Goal: Information Seeking & Learning: Check status

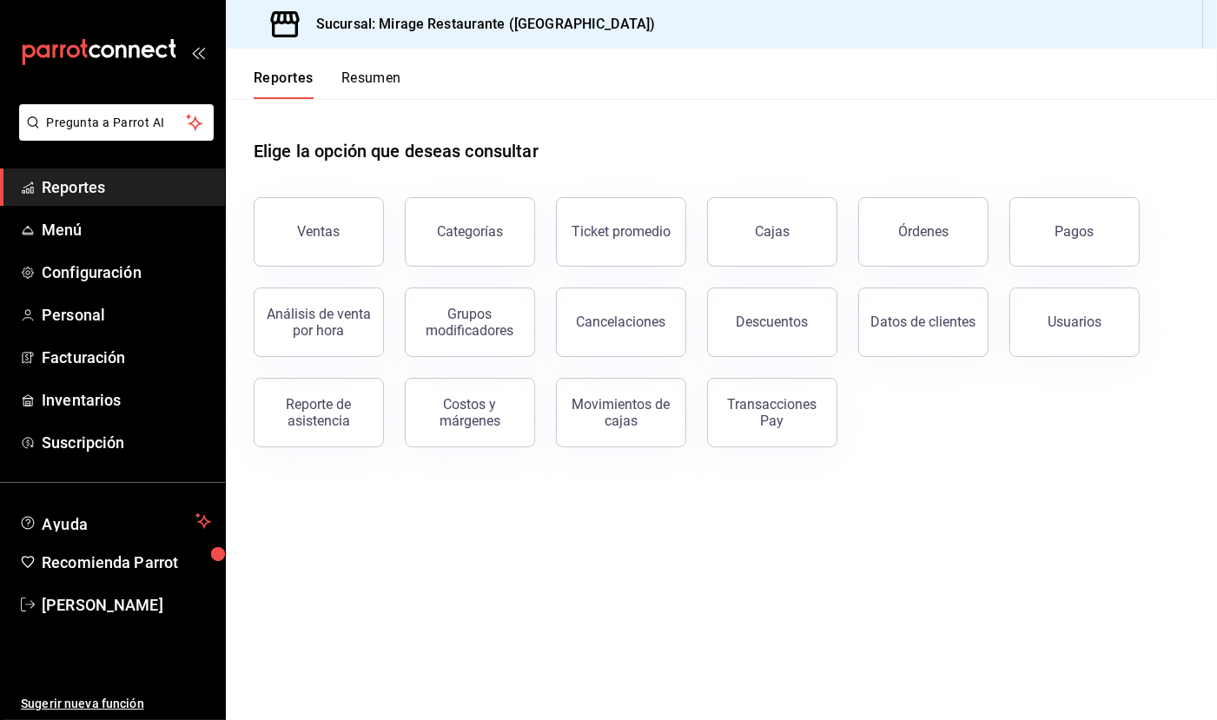
click at [115, 189] on span "Reportes" at bounding box center [126, 186] width 169 height 23
click at [327, 228] on div "Ventas" at bounding box center [319, 231] width 43 height 17
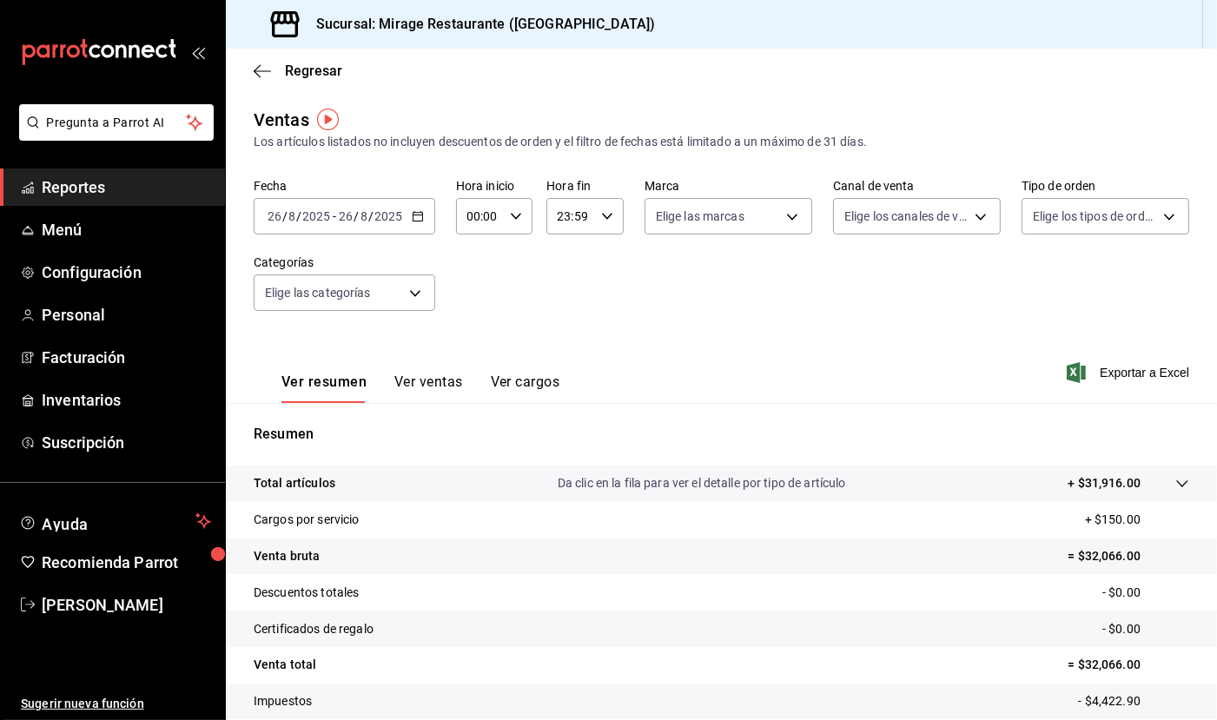
click at [103, 188] on span "Reportes" at bounding box center [126, 186] width 169 height 23
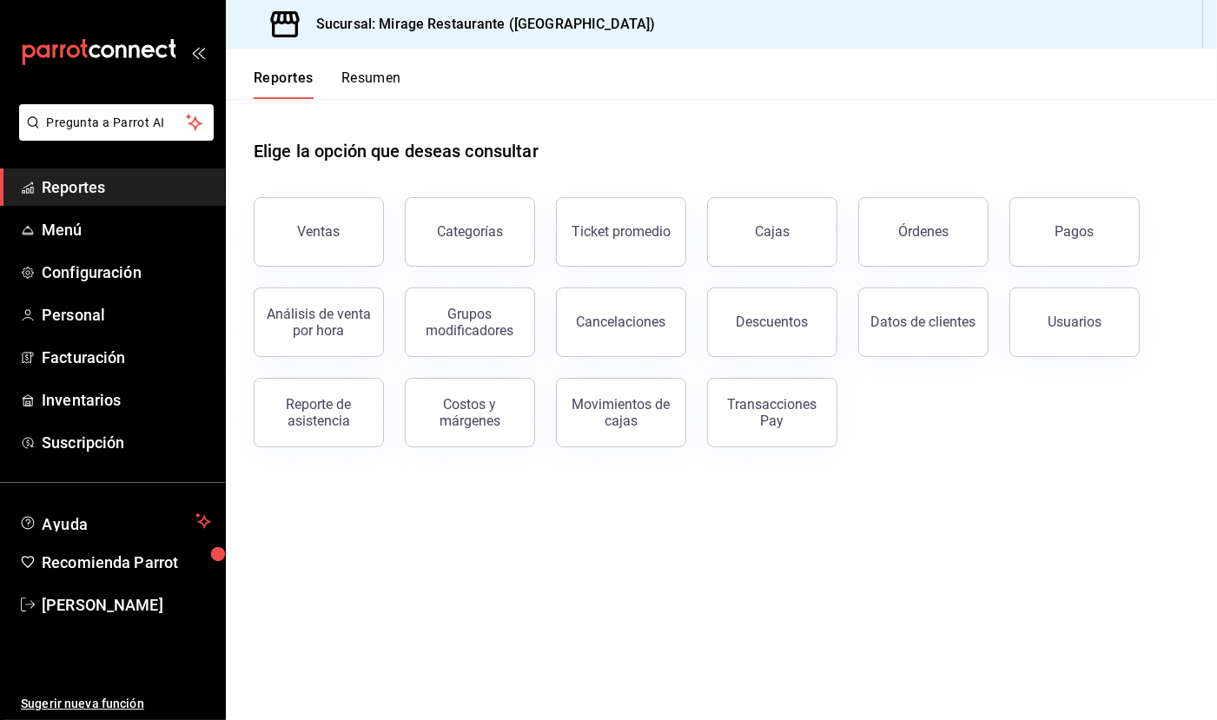
click at [378, 77] on button "Resumen" at bounding box center [371, 84] width 60 height 30
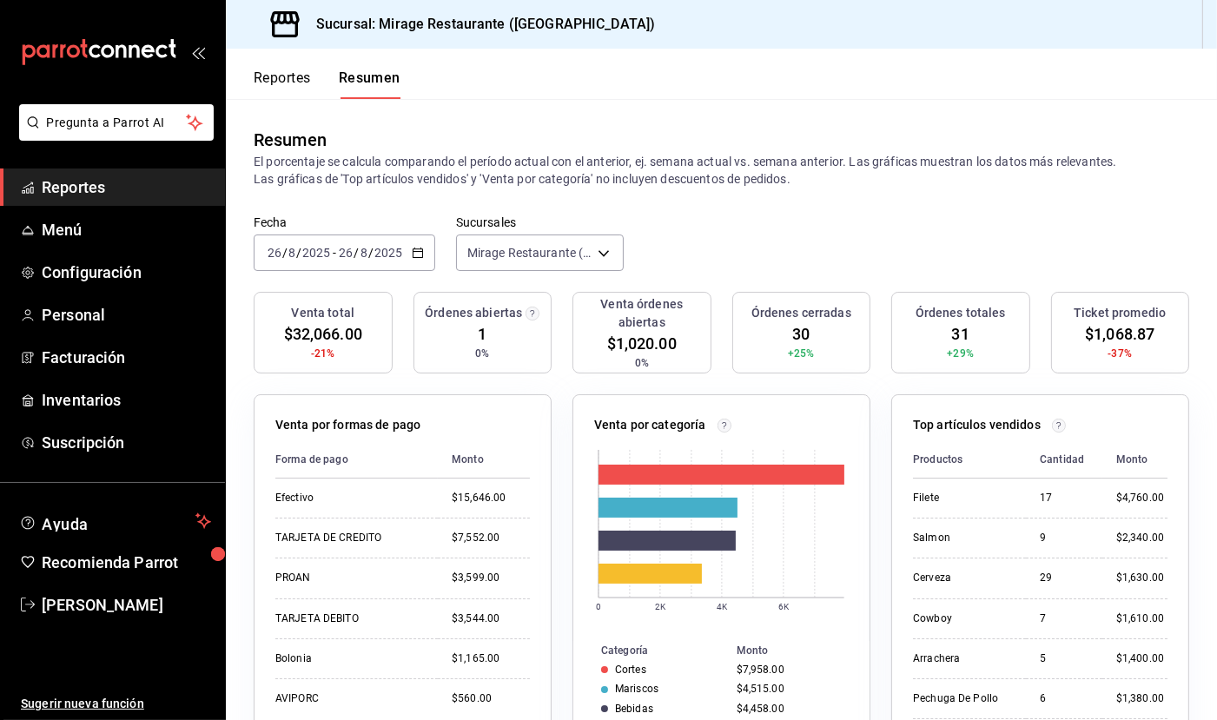
click at [527, 160] on p "El porcentaje se calcula comparando el período actual con el anterior, ej. sema…" at bounding box center [722, 170] width 936 height 35
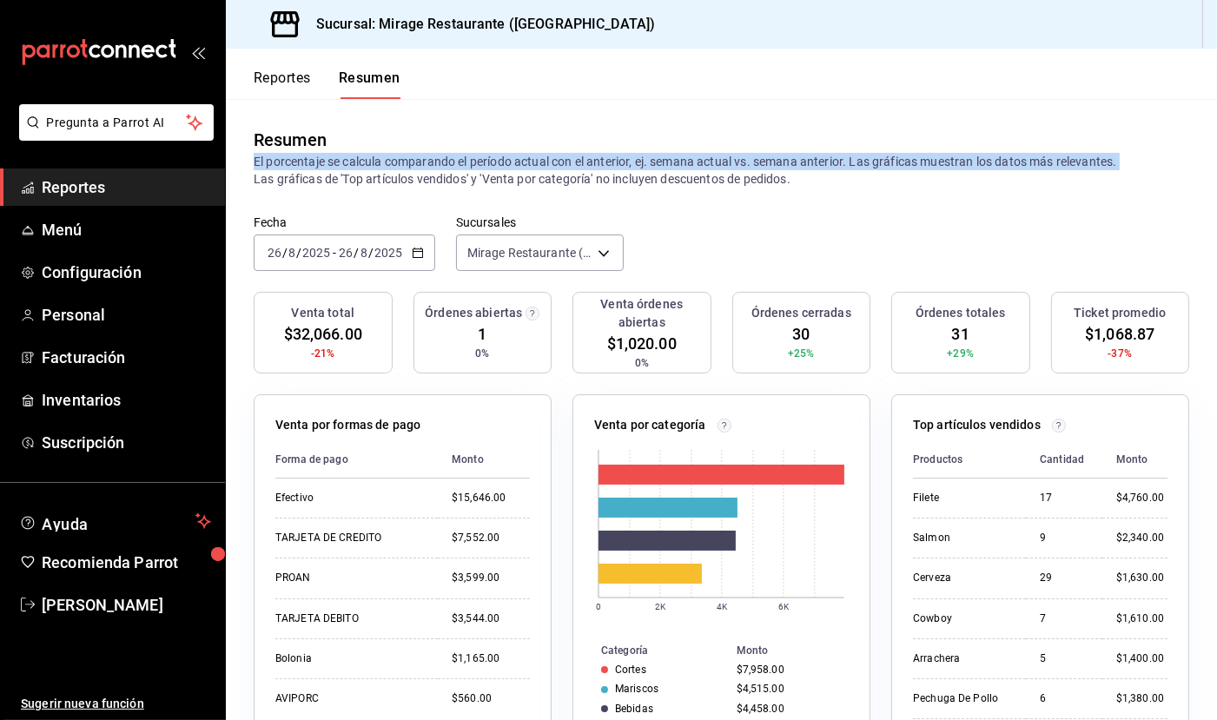
click at [527, 160] on p "El porcentaje se calcula comparando el período actual con el anterior, ej. sema…" at bounding box center [722, 170] width 936 height 35
